Goal: Transaction & Acquisition: Download file/media

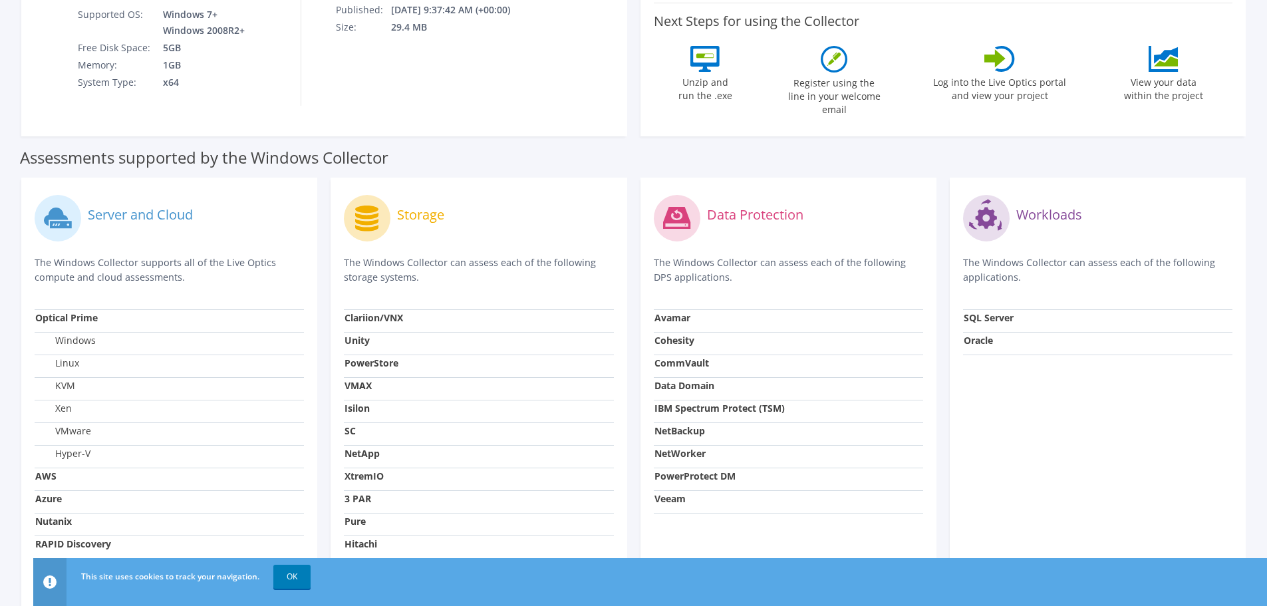
scroll to position [382, 0]
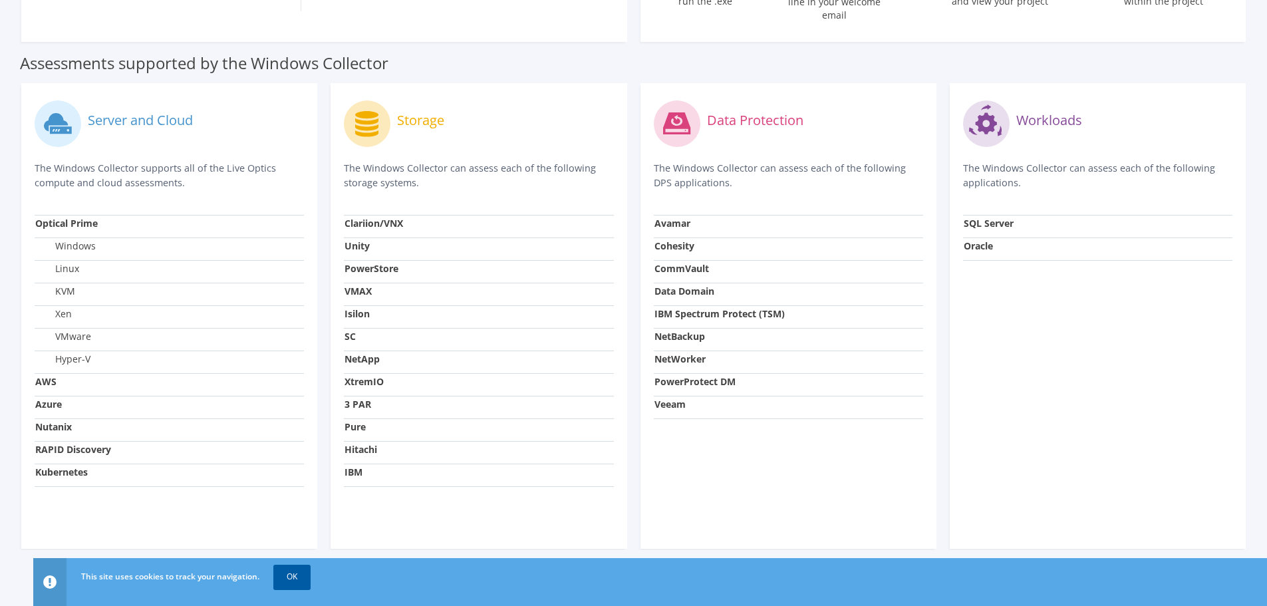
click at [300, 410] on link "OK" at bounding box center [291, 576] width 37 height 24
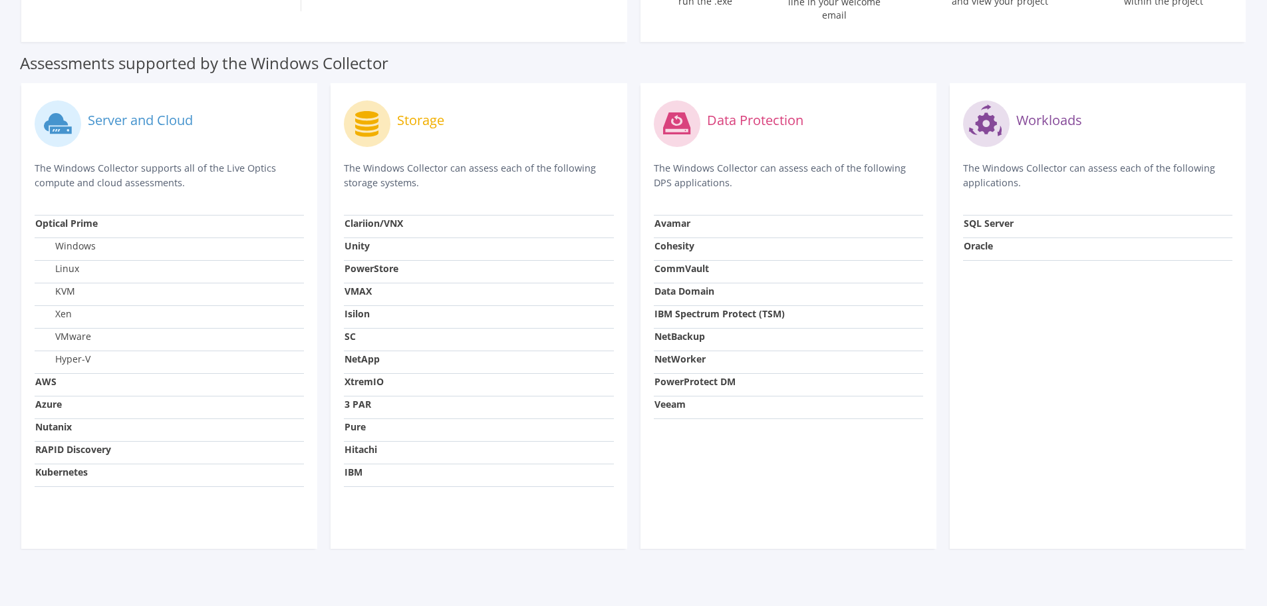
scroll to position [0, 0]
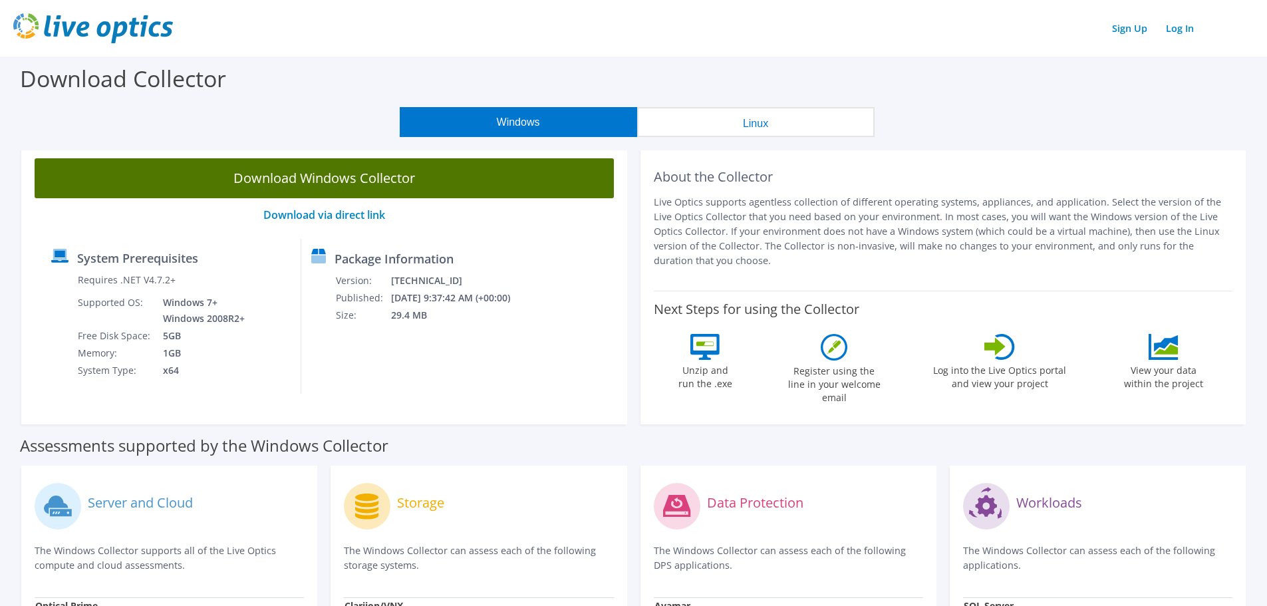
click at [396, 178] on link "Download Windows Collector" at bounding box center [324, 178] width 579 height 40
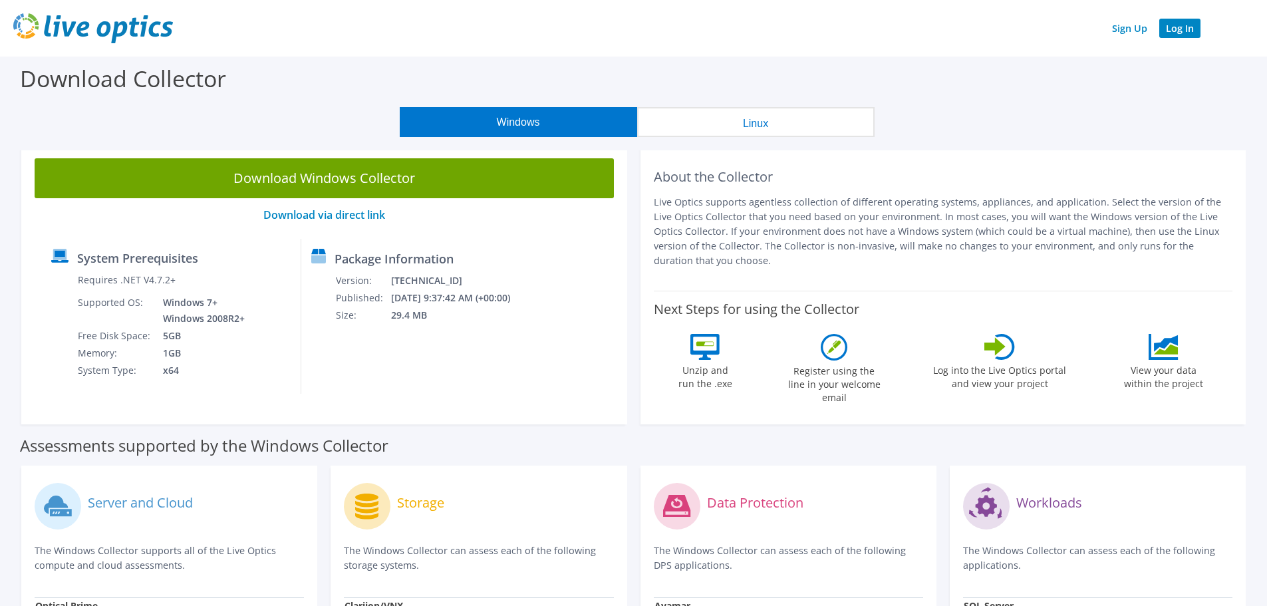
click at [1040, 31] on link "Log In" at bounding box center [1179, 28] width 41 height 19
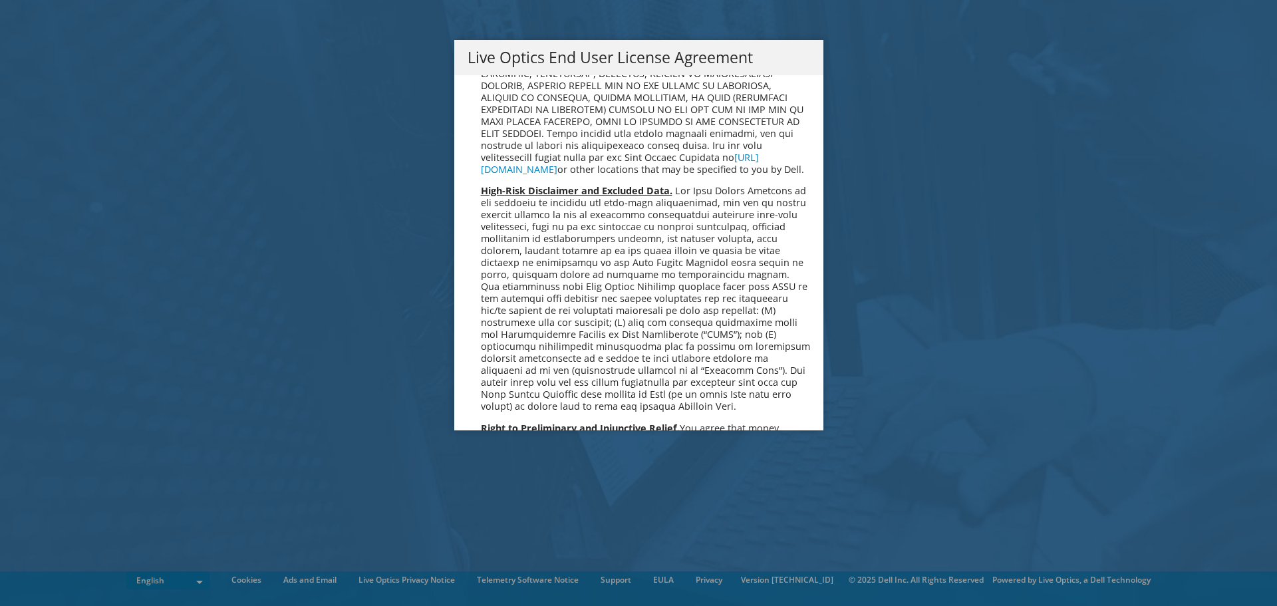
scroll to position [5028, 0]
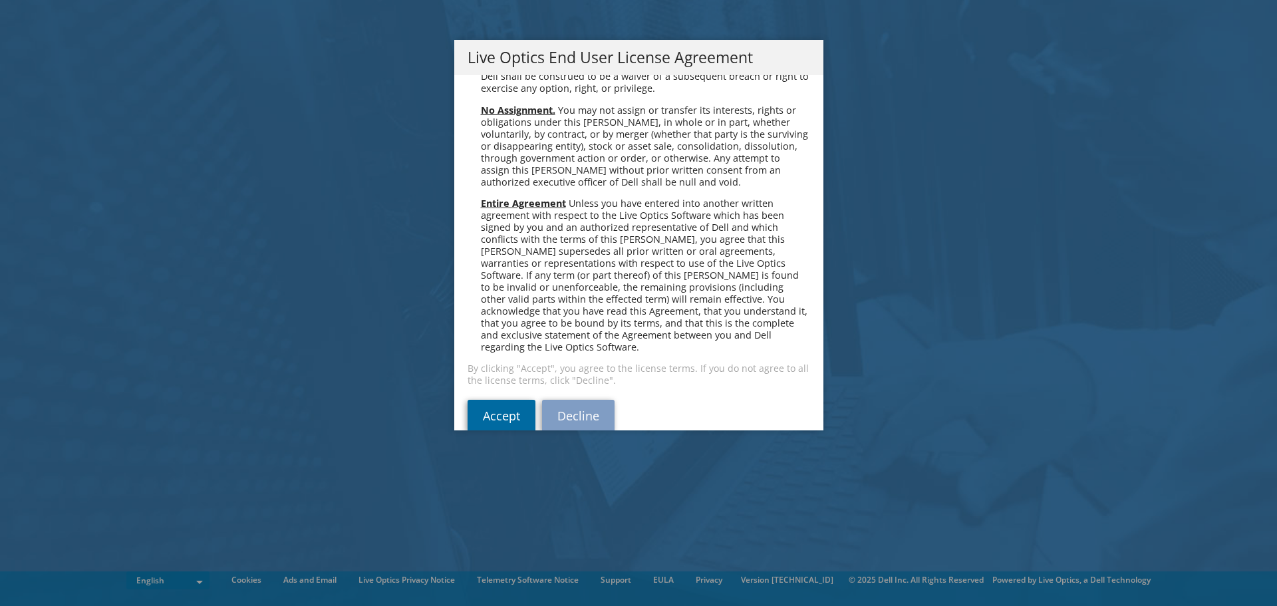
click at [497, 400] on link "Accept" at bounding box center [501, 416] width 68 height 32
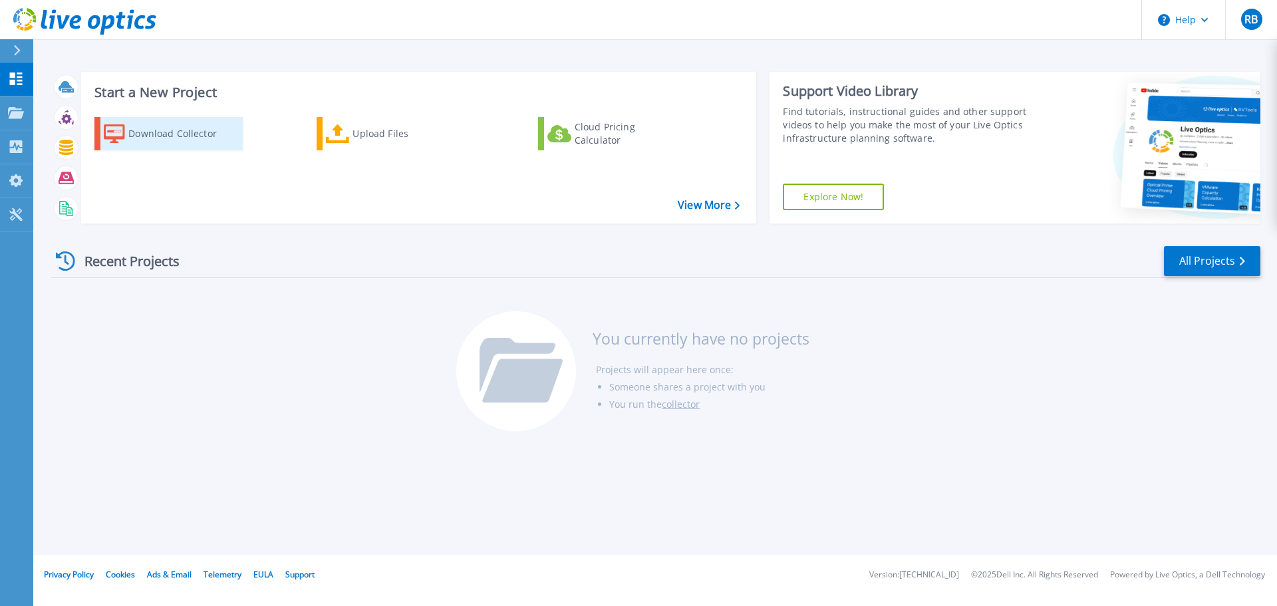
click at [176, 133] on div "Download Collector" at bounding box center [181, 133] width 106 height 27
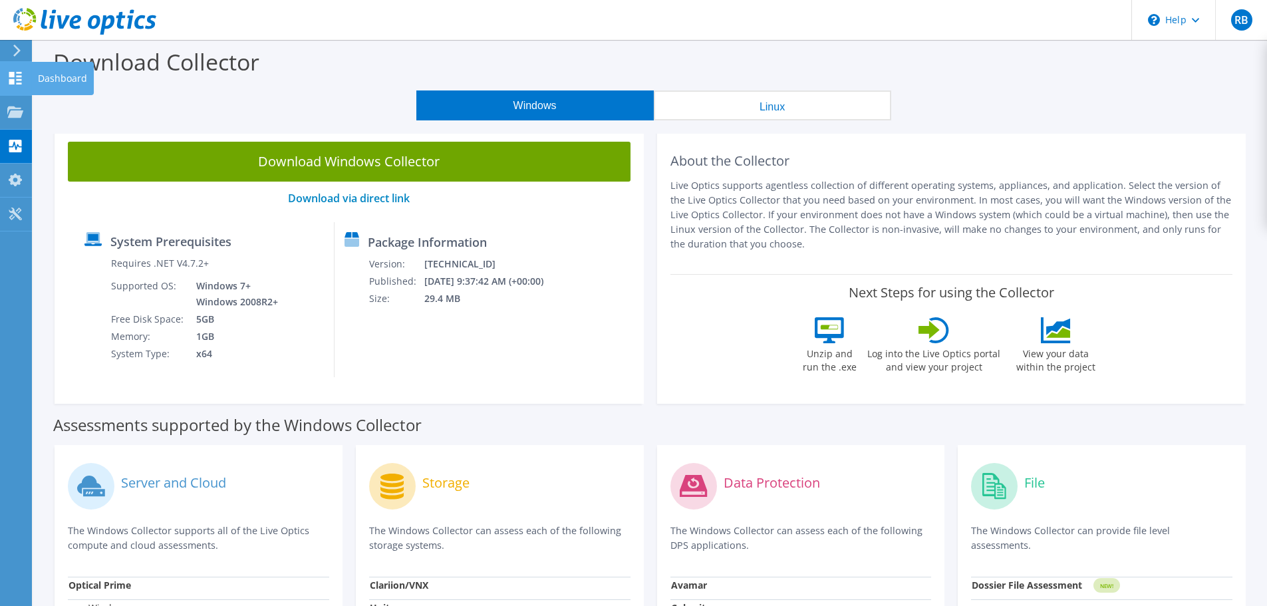
click at [20, 82] on icon at bounding box center [15, 78] width 16 height 13
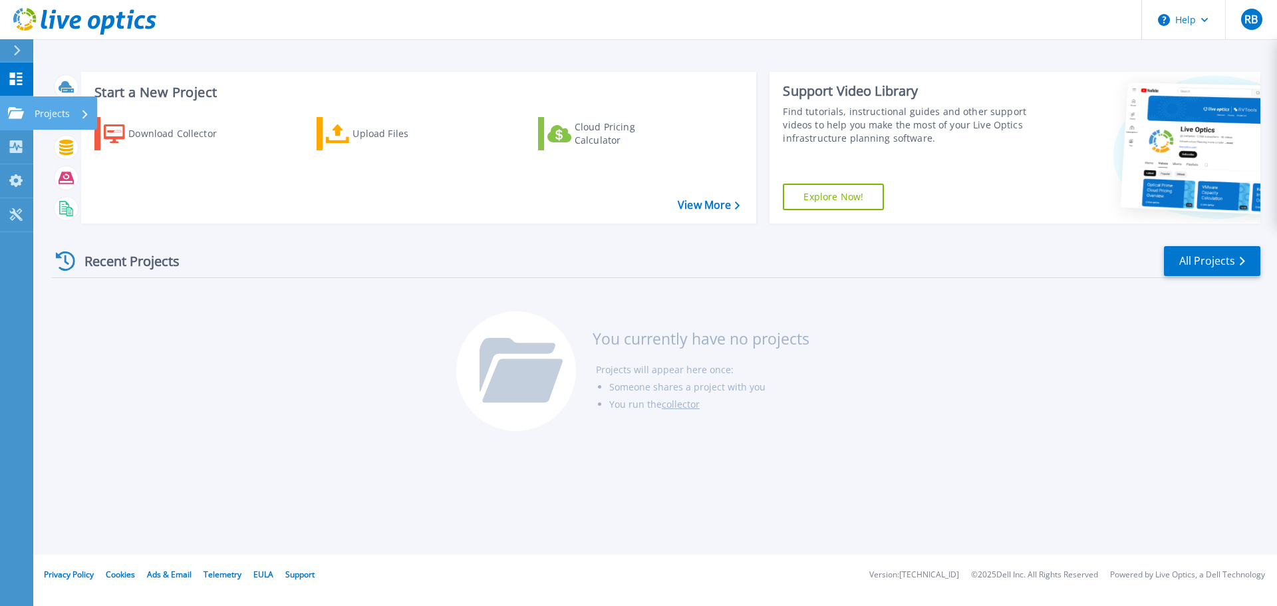
click at [17, 110] on icon at bounding box center [16, 112] width 16 height 11
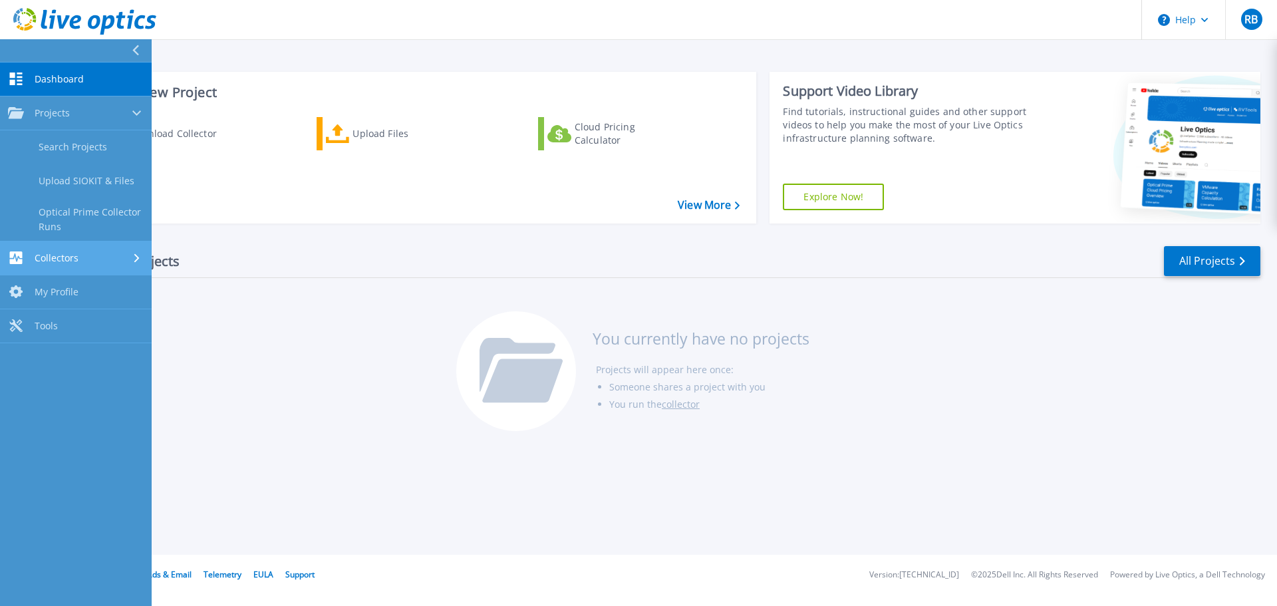
click at [49, 263] on span "Collectors" at bounding box center [57, 258] width 44 height 12
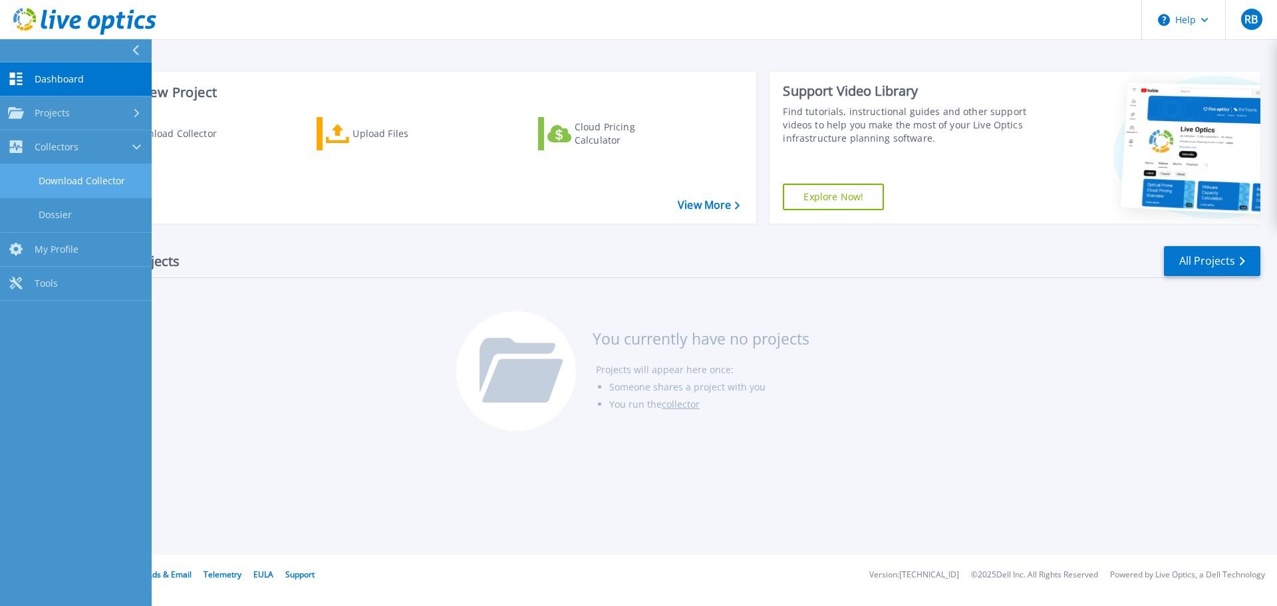
click at [96, 177] on link "Download Collector" at bounding box center [76, 181] width 152 height 34
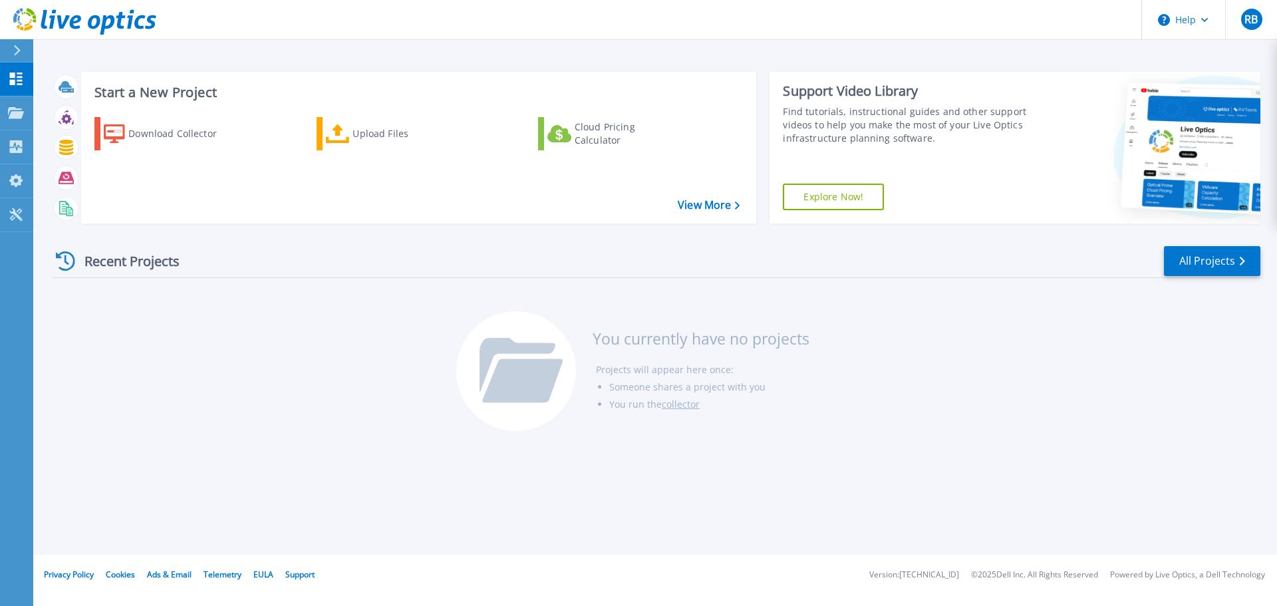
drag, startPoint x: 220, startPoint y: 1, endPoint x: 283, endPoint y: 386, distance: 389.5
click at [285, 386] on div "Recent Projects All Projects You currently have no projects Projects will appea…" at bounding box center [655, 339] width 1209 height 210
click at [161, 132] on div "Download Collector" at bounding box center [181, 133] width 106 height 27
